Goal: Check status: Check status

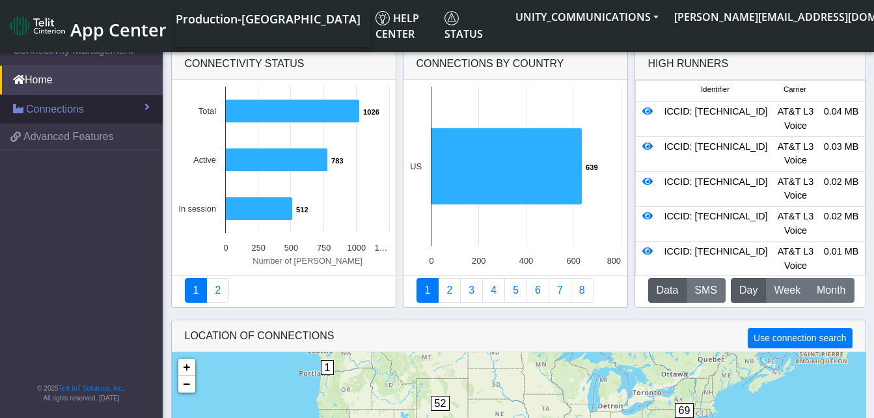
click at [90, 110] on link "Connections" at bounding box center [81, 109] width 163 height 29
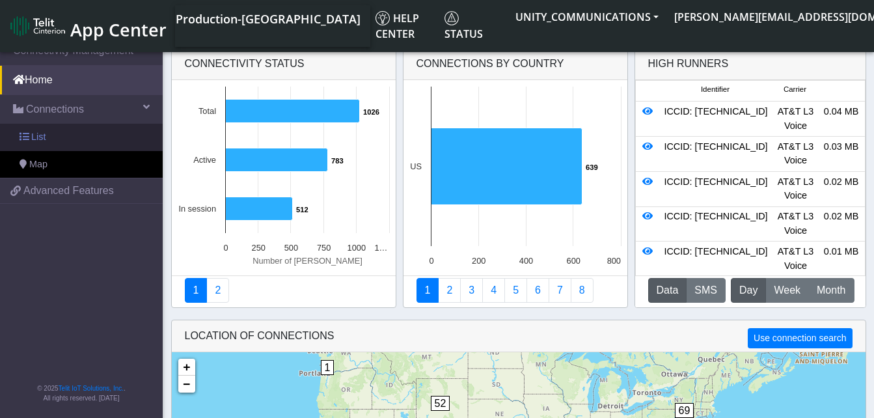
click at [74, 139] on link "List" at bounding box center [81, 137] width 163 height 27
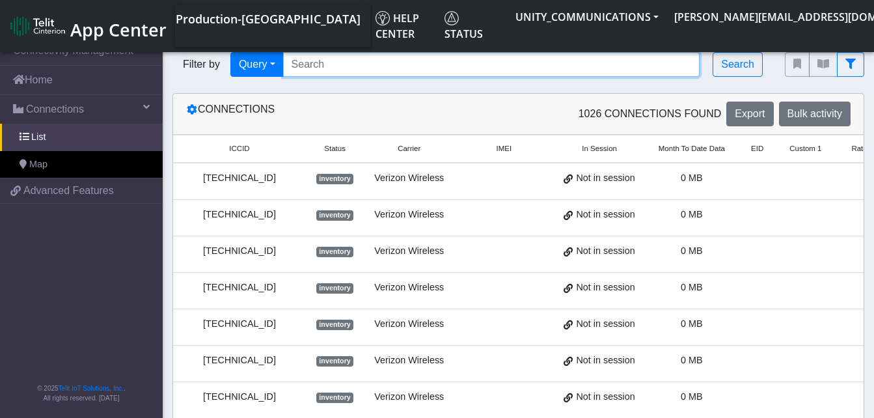
click at [300, 57] on input "Search..." at bounding box center [491, 64] width 417 height 25
click at [320, 68] on input "Search..." at bounding box center [491, 64] width 417 height 25
paste input "89011704278666752169"
click at [320, 68] on input "89011704278666752169" at bounding box center [491, 64] width 417 height 25
type input "89011704278666752169"
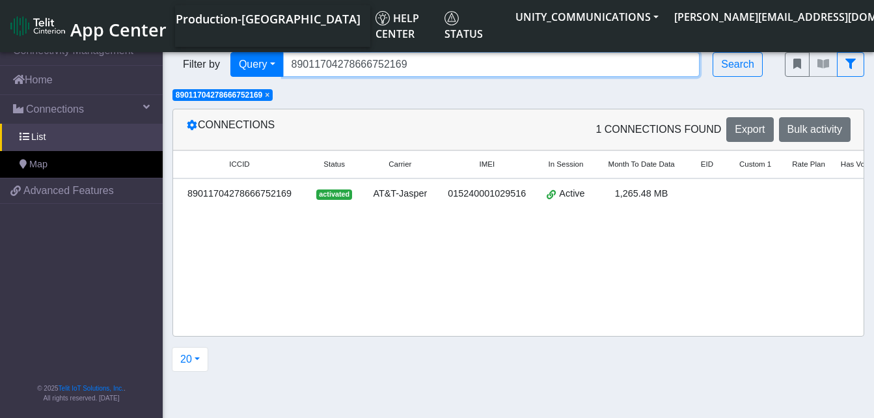
scroll to position [0, 82]
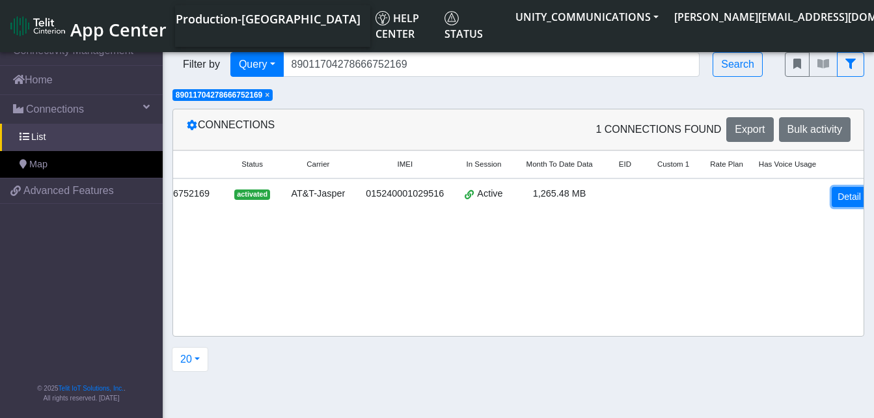
click at [849, 199] on link "Detail" at bounding box center [849, 197] width 35 height 20
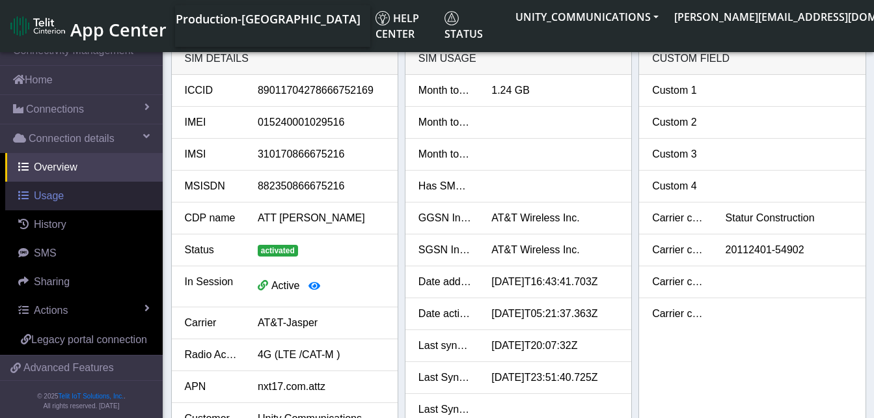
click at [54, 198] on span "Usage" at bounding box center [49, 195] width 30 height 11
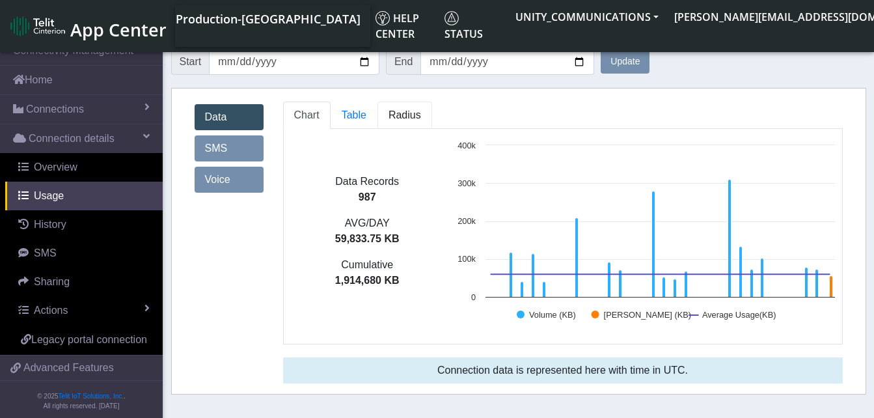
click at [366, 109] on span "Radius" at bounding box center [354, 114] width 25 height 11
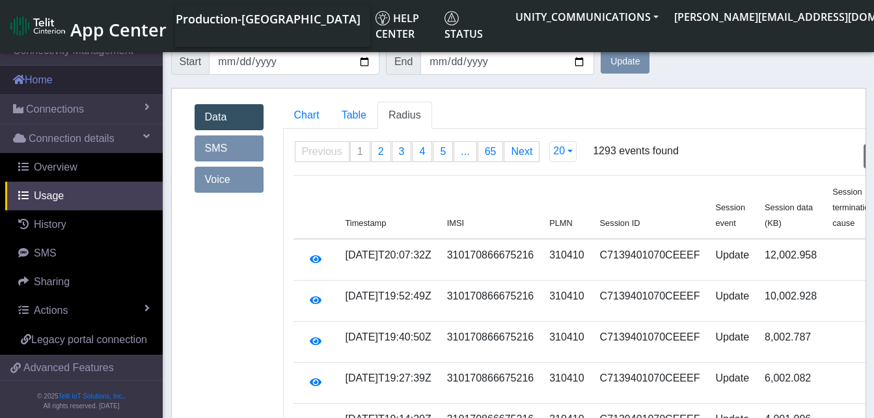
click at [38, 79] on link "Home" at bounding box center [81, 80] width 163 height 29
